Goal: Find contact information: Find contact information

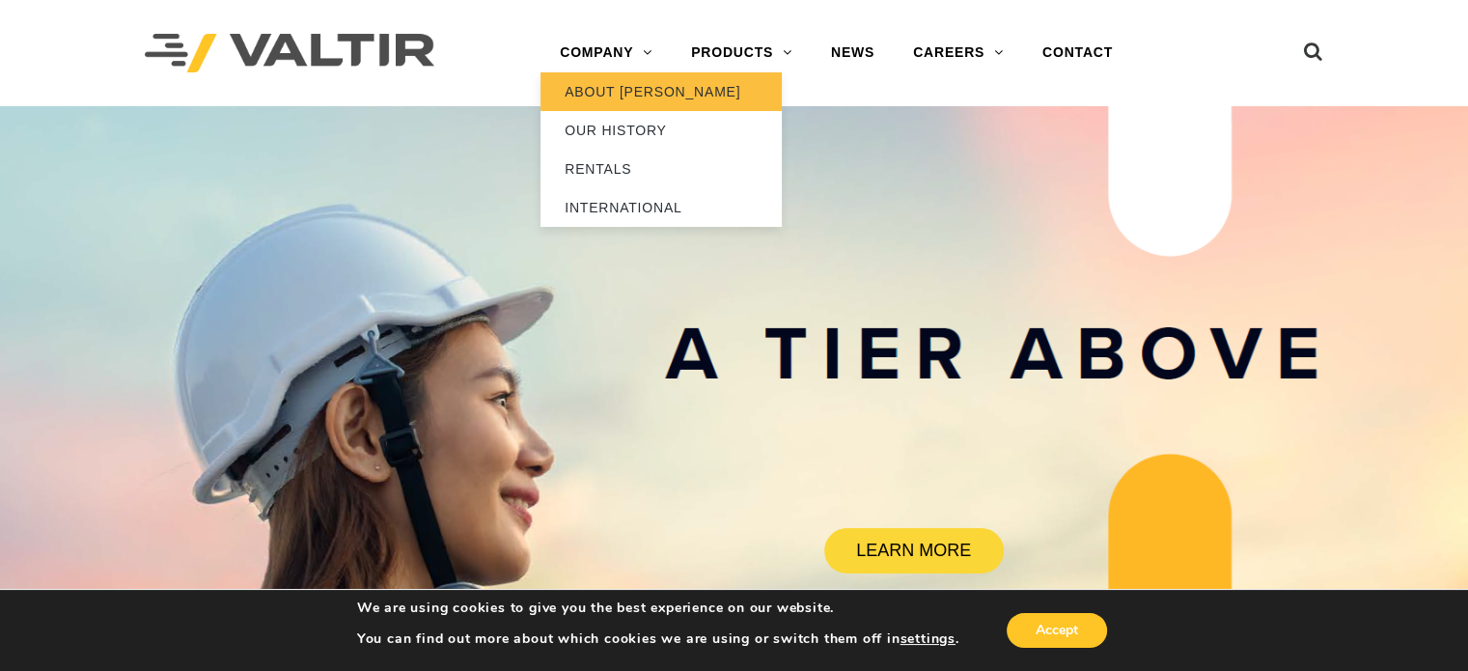
click at [615, 88] on link "ABOUT [PERSON_NAME]" at bounding box center [660, 91] width 241 height 39
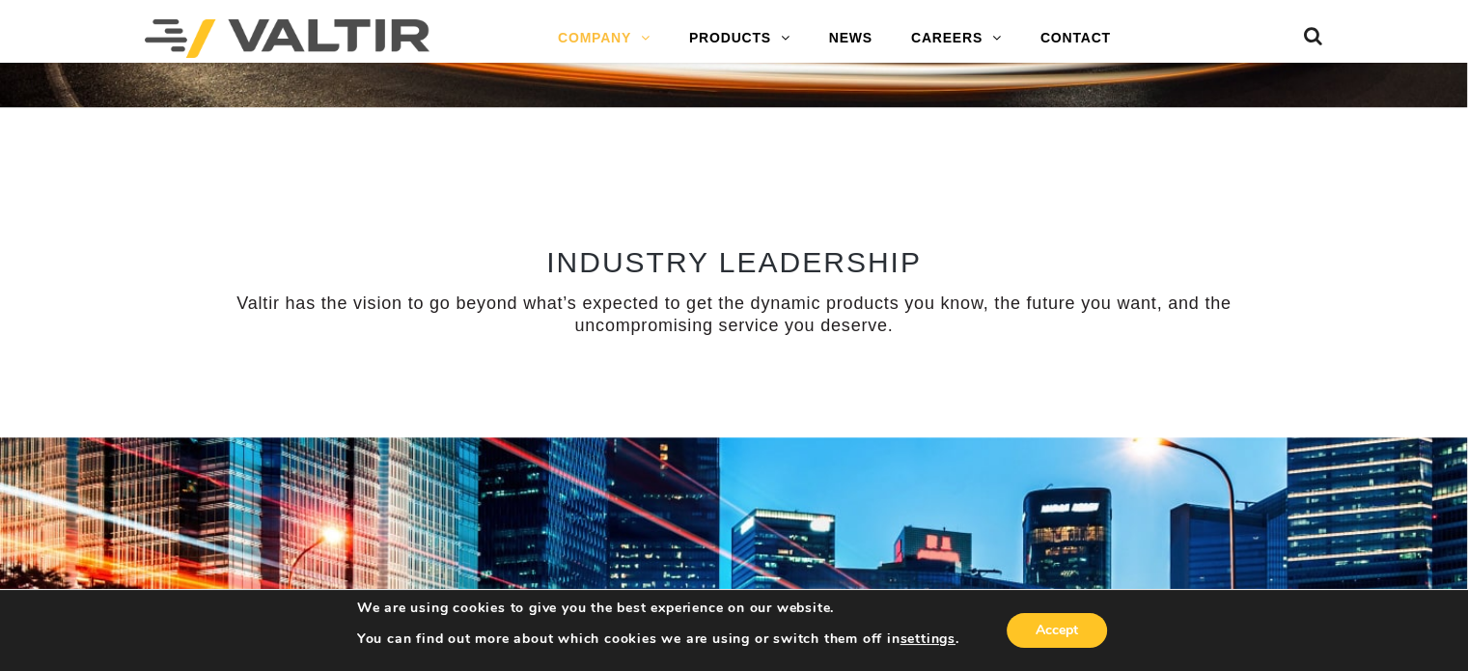
scroll to position [1486, 0]
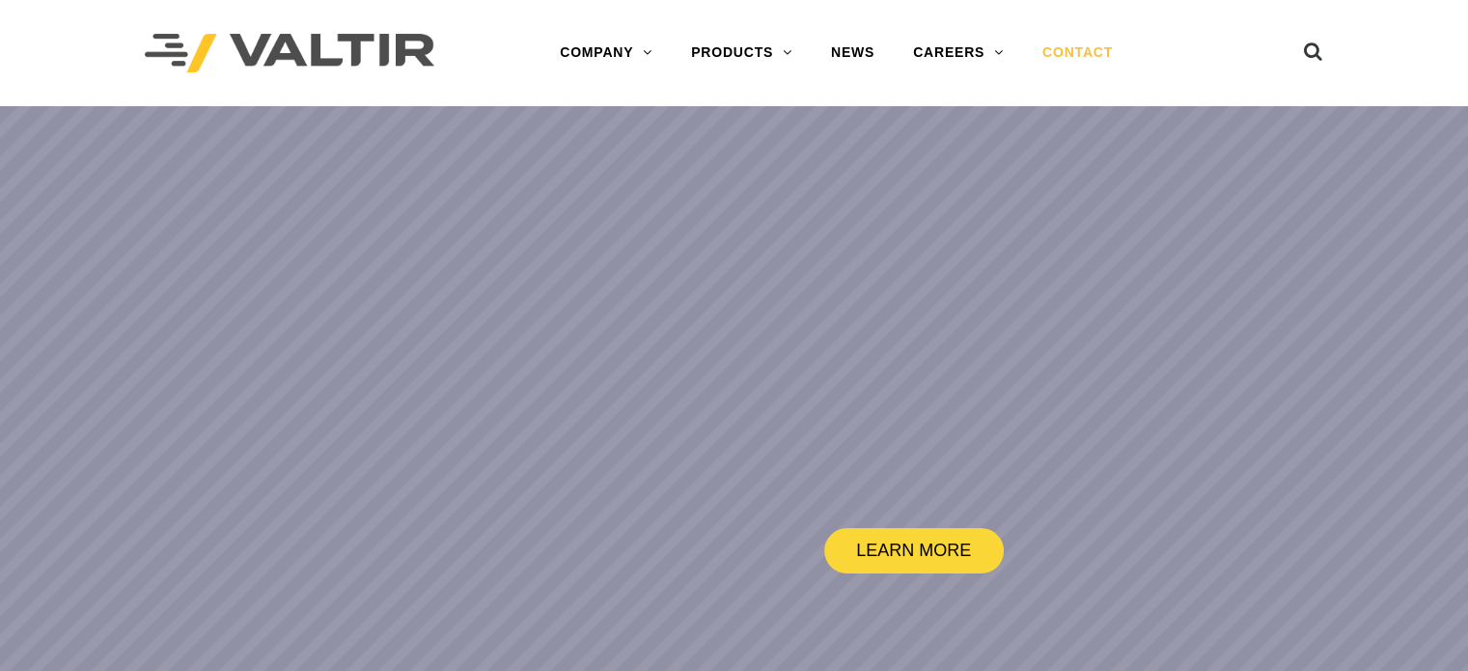
click at [1062, 55] on link "CONTACT" at bounding box center [1077, 53] width 109 height 39
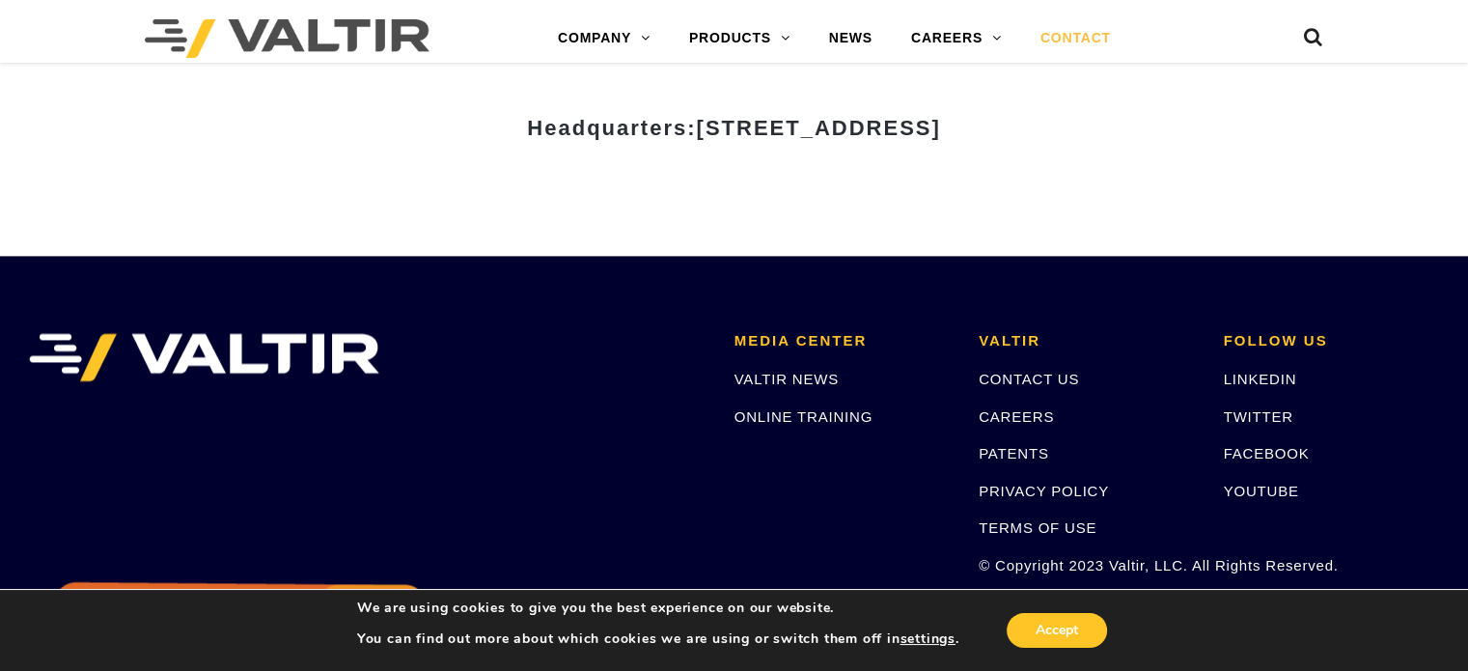
scroll to position [2590, 0]
